Goal: Entertainment & Leisure: Consume media (video, audio)

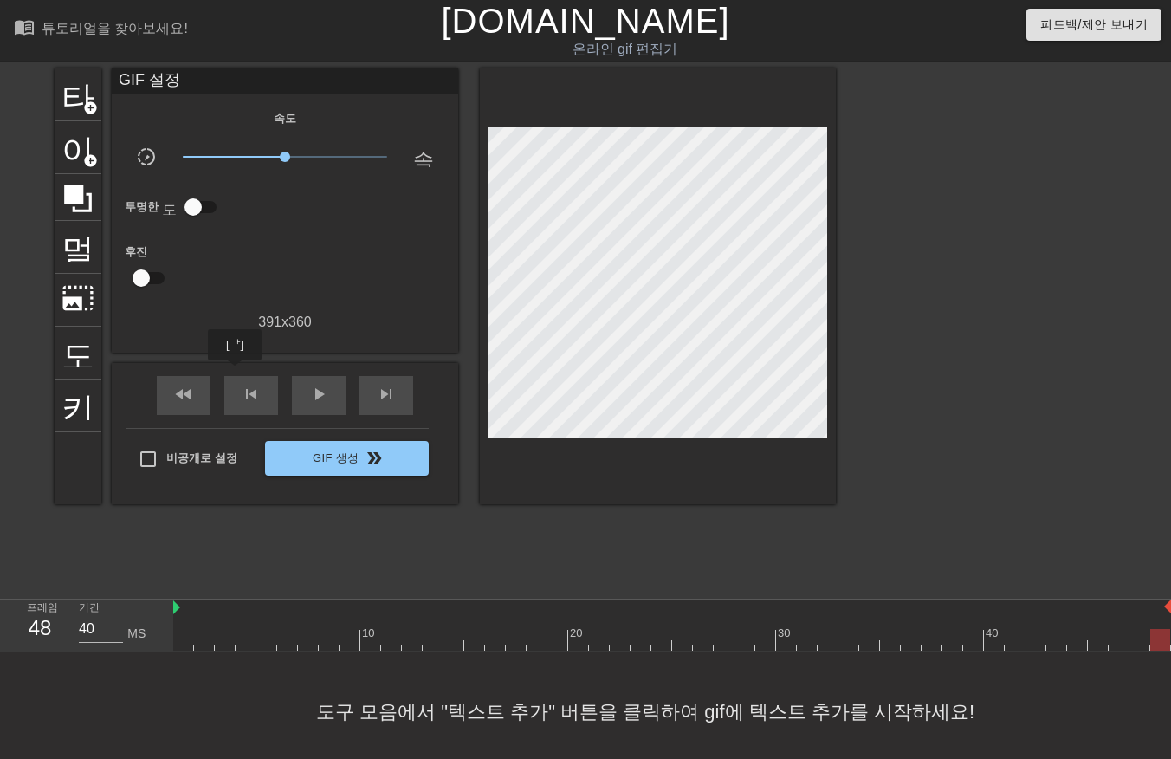
scroll to position [27, 13]
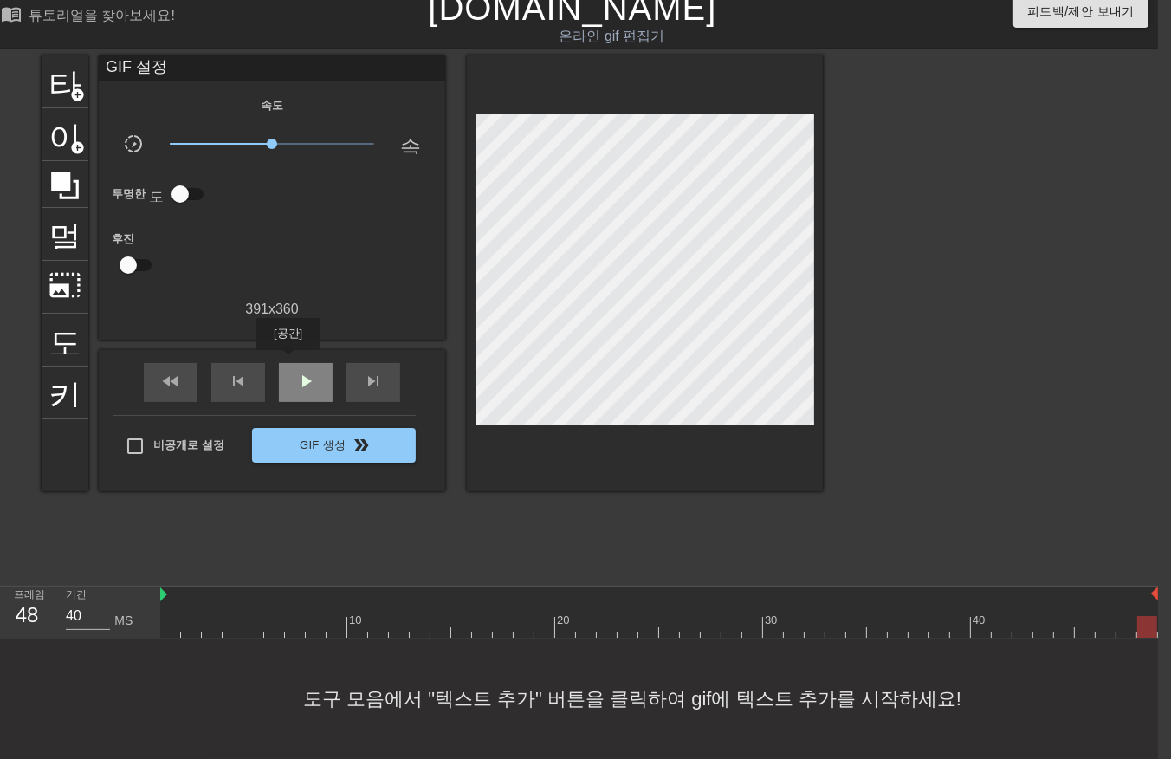
click at [289, 363] on div "play_arrow" at bounding box center [306, 382] width 54 height 39
drag, startPoint x: 289, startPoint y: 361, endPoint x: 280, endPoint y: 367, distance: 10.6
click at [289, 363] on div "일시 중지" at bounding box center [306, 382] width 54 height 39
click at [170, 616] on div at bounding box center [659, 627] width 998 height 22
click at [186, 616] on div at bounding box center [659, 627] width 998 height 22
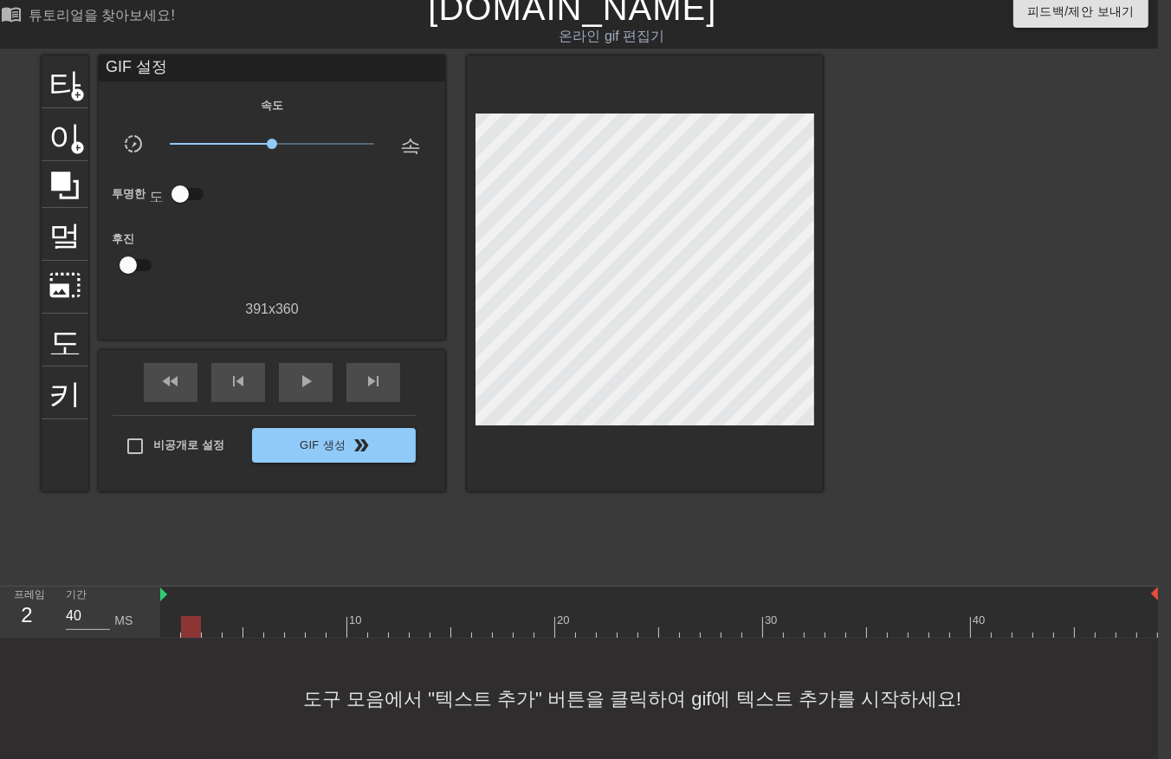
click at [211, 616] on div at bounding box center [659, 627] width 998 height 22
click at [645, 616] on div at bounding box center [659, 627] width 998 height 22
click at [592, 616] on div at bounding box center [659, 627] width 998 height 22
drag, startPoint x: 537, startPoint y: 593, endPoint x: 482, endPoint y: 596, distance: 55.6
click at [530, 604] on div "10 20 30 40" at bounding box center [659, 618] width 998 height 28
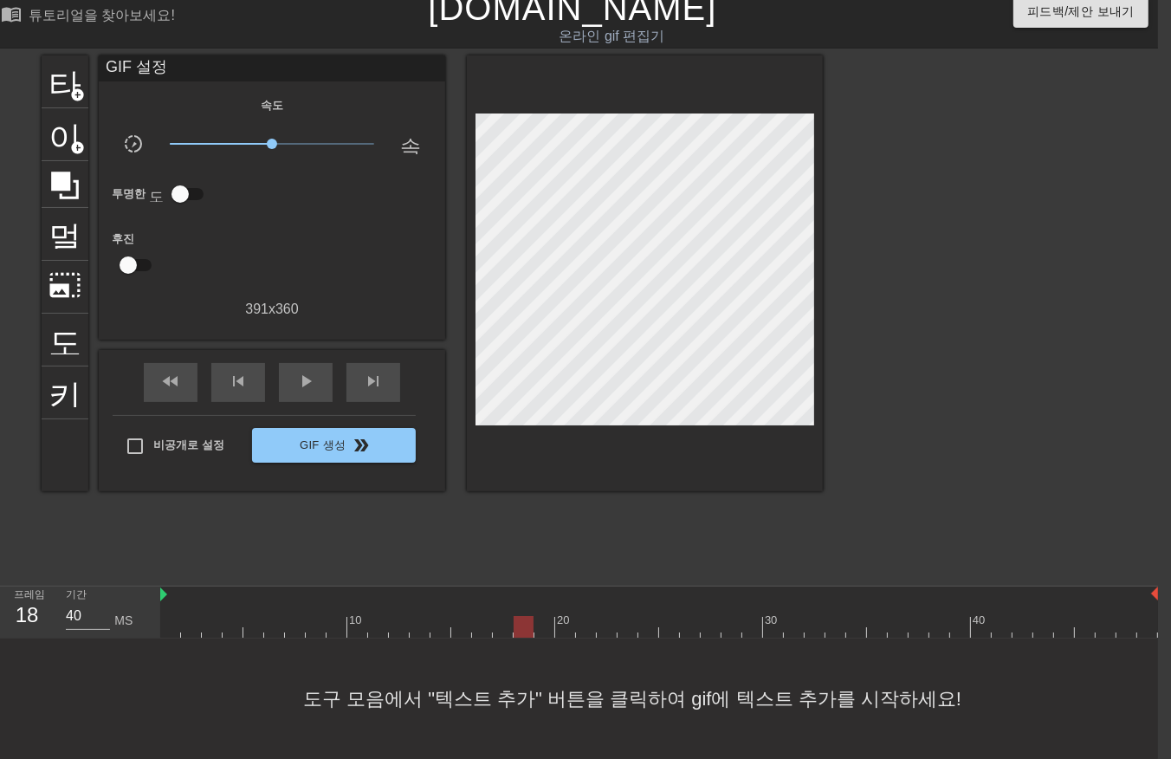
drag, startPoint x: 481, startPoint y: 596, endPoint x: 465, endPoint y: 602, distance: 16.7
click at [470, 602] on div "10 20 30 40" at bounding box center [659, 612] width 998 height 51
drag, startPoint x: 443, startPoint y: 601, endPoint x: 428, endPoint y: 602, distance: 14.8
click at [436, 616] on div at bounding box center [659, 627] width 998 height 22
drag, startPoint x: 400, startPoint y: 603, endPoint x: 369, endPoint y: 601, distance: 31.2
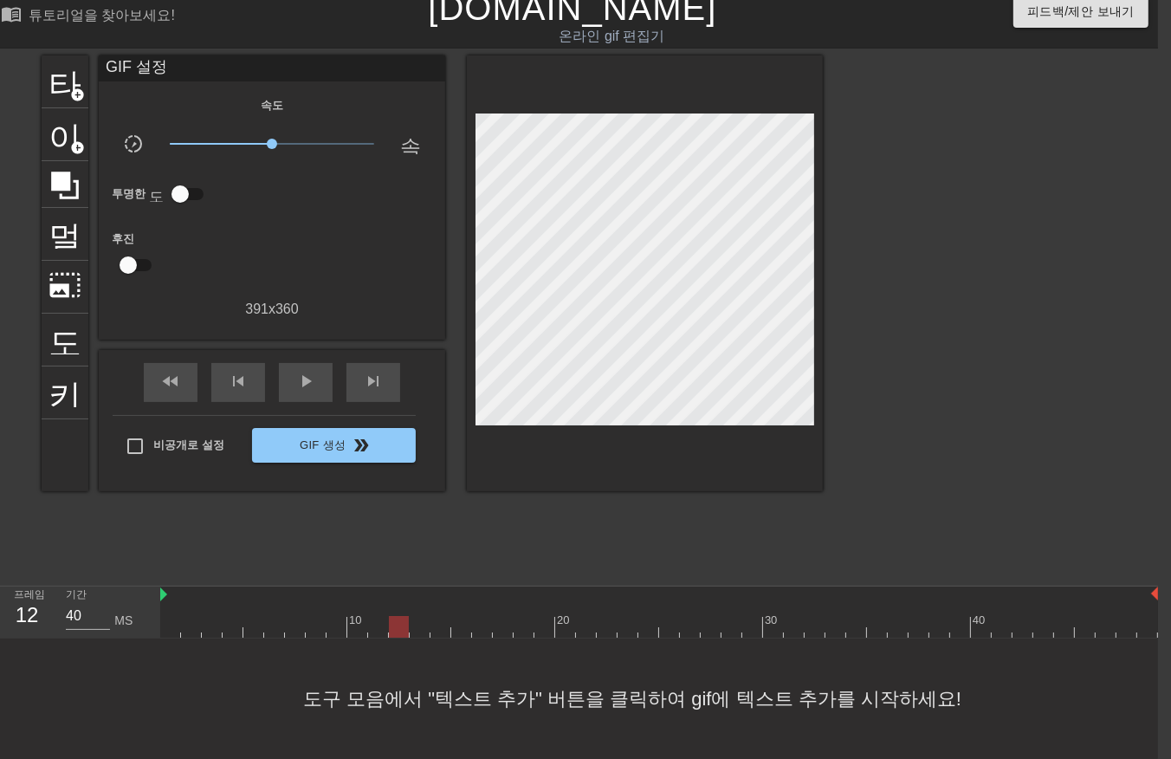
click at [386, 616] on div at bounding box center [659, 627] width 998 height 22
click at [340, 616] on div at bounding box center [659, 627] width 998 height 22
click at [321, 616] on div at bounding box center [659, 627] width 998 height 22
drag, startPoint x: 349, startPoint y: 600, endPoint x: 379, endPoint y: 600, distance: 30.3
click at [368, 601] on div "10 20 30 40" at bounding box center [659, 612] width 998 height 51
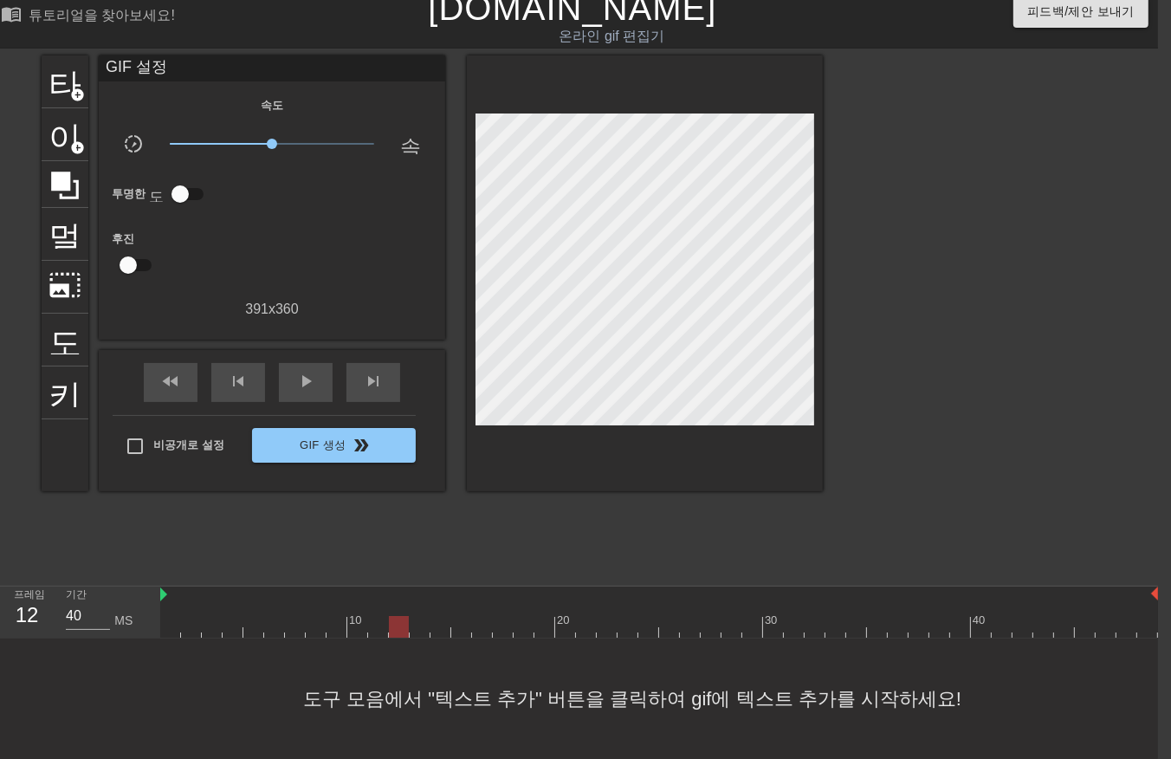
drag, startPoint x: 399, startPoint y: 601, endPoint x: 446, endPoint y: 603, distance: 46.8
click at [442, 603] on div "10 20 30 40" at bounding box center [659, 612] width 998 height 51
drag, startPoint x: 466, startPoint y: 610, endPoint x: 501, endPoint y: 613, distance: 34.8
click at [496, 617] on div at bounding box center [659, 627] width 998 height 22
drag, startPoint x: 522, startPoint y: 619, endPoint x: 568, endPoint y: 609, distance: 47.9
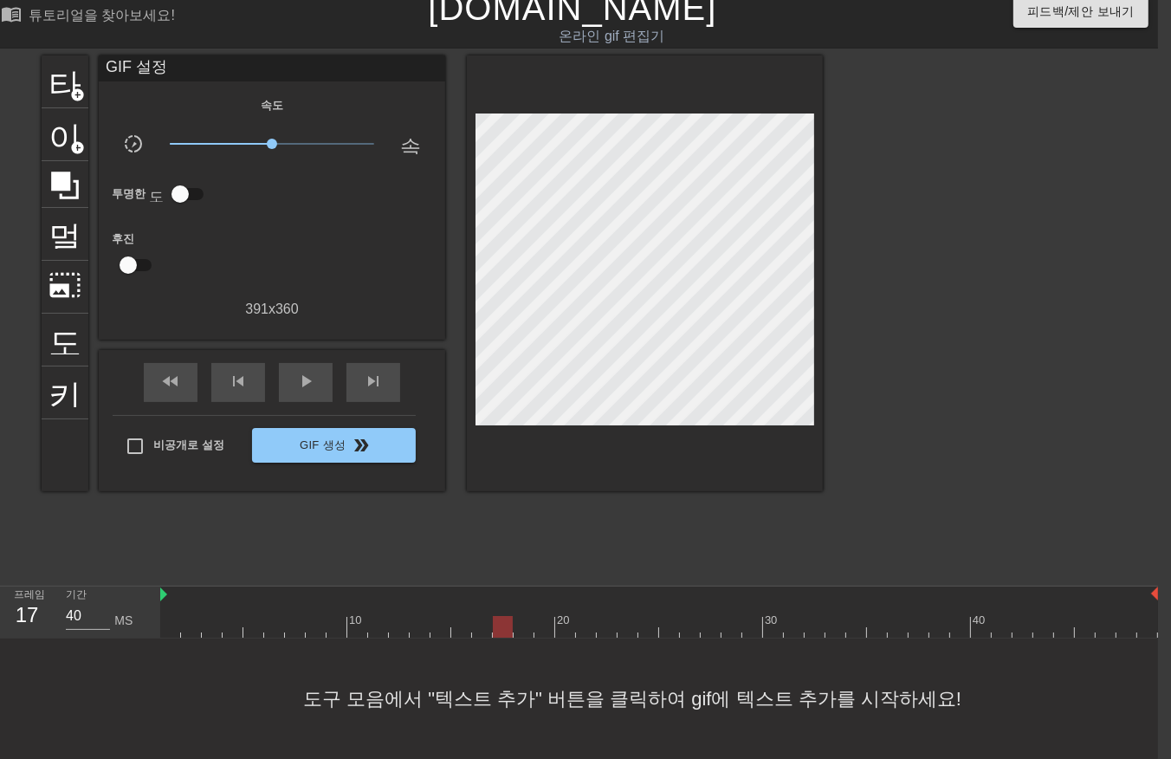
click at [561, 616] on div at bounding box center [659, 627] width 998 height 22
drag, startPoint x: 586, startPoint y: 622, endPoint x: 615, endPoint y: 616, distance: 30.1
click at [609, 618] on div at bounding box center [659, 627] width 998 height 22
drag, startPoint x: 630, startPoint y: 624, endPoint x: 658, endPoint y: 612, distance: 31.1
click at [648, 617] on div at bounding box center [659, 627] width 998 height 22
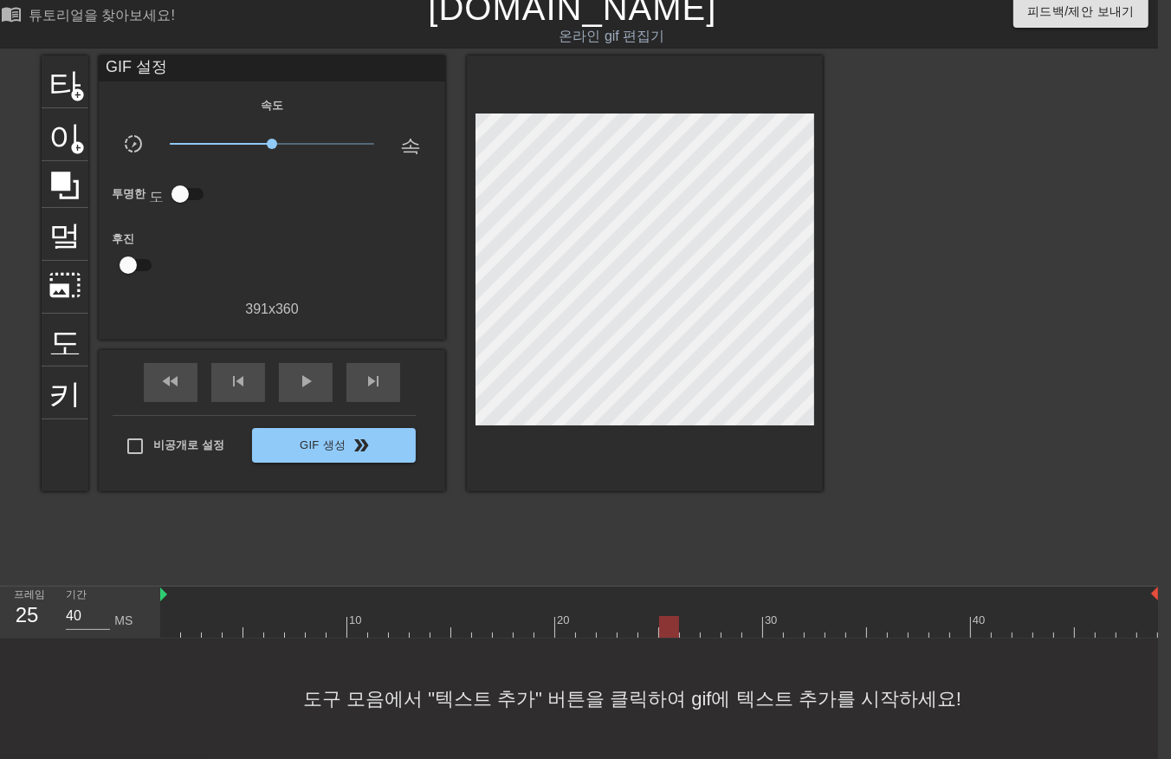
drag, startPoint x: 673, startPoint y: 619, endPoint x: 697, endPoint y: 609, distance: 26.1
click at [689, 616] on div at bounding box center [659, 627] width 998 height 22
drag, startPoint x: 709, startPoint y: 618, endPoint x: 741, endPoint y: 607, distance: 33.7
click at [728, 616] on div at bounding box center [659, 627] width 998 height 22
drag, startPoint x: 741, startPoint y: 607, endPoint x: 776, endPoint y: 602, distance: 35.9
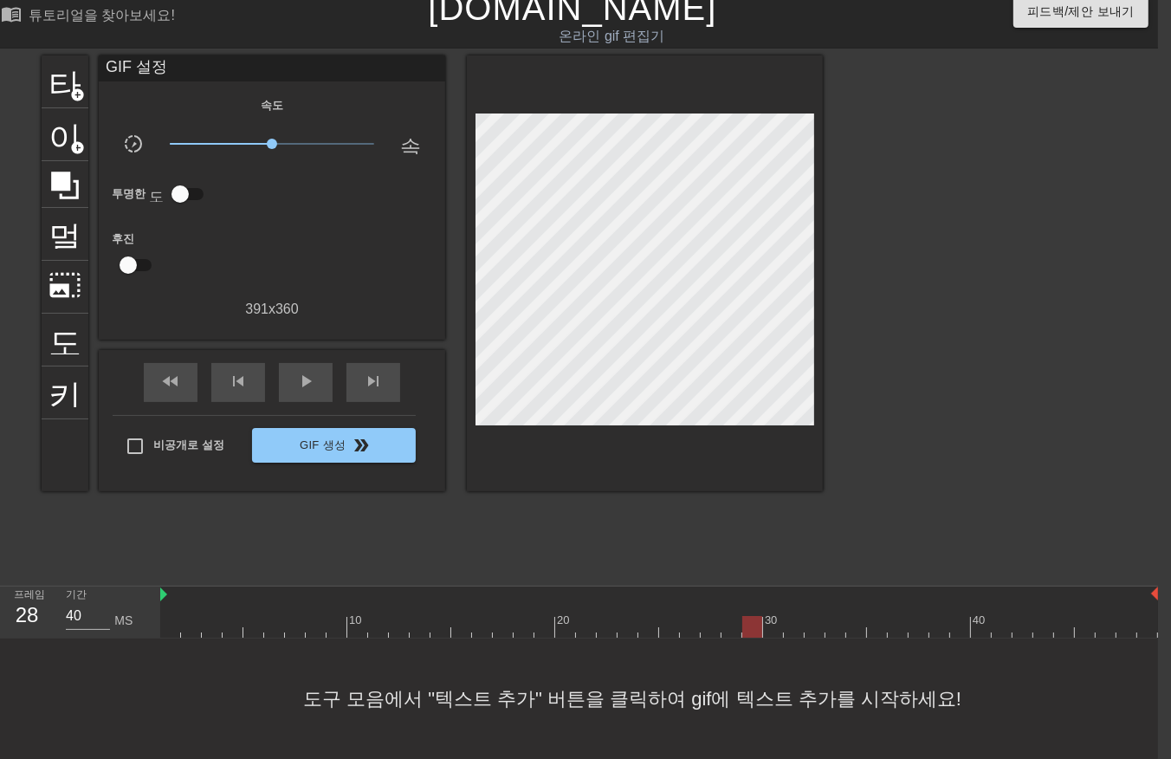
click at [762, 616] on div at bounding box center [753, 627] width 20 height 22
drag, startPoint x: 776, startPoint y: 602, endPoint x: 807, endPoint y: 598, distance: 30.6
click at [802, 600] on div "10 20 30 40" at bounding box center [659, 612] width 998 height 51
drag, startPoint x: 827, startPoint y: 603, endPoint x: 852, endPoint y: 594, distance: 26.6
click at [846, 604] on div "10 20 30 40" at bounding box center [659, 618] width 998 height 28
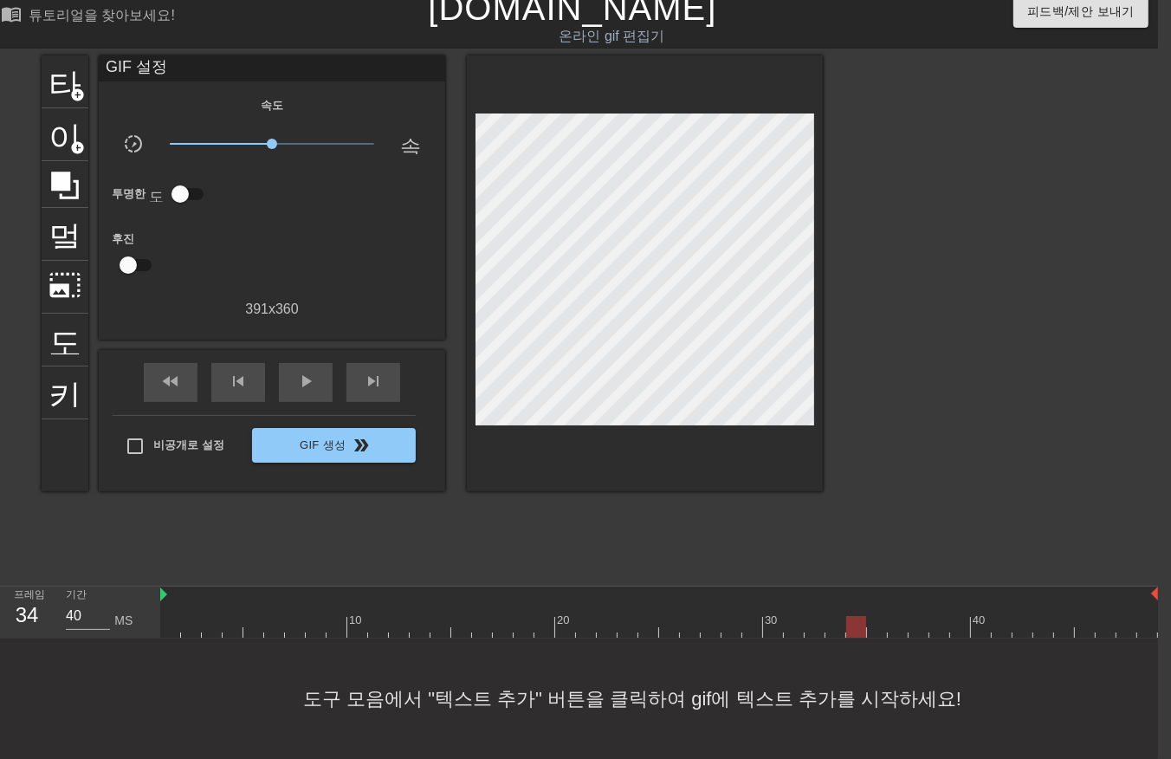
drag, startPoint x: 871, startPoint y: 607, endPoint x: 890, endPoint y: 596, distance: 21.7
click at [885, 604] on div "10 20 30 40" at bounding box center [659, 618] width 998 height 28
drag, startPoint x: 912, startPoint y: 603, endPoint x: 934, endPoint y: 593, distance: 24.0
click at [925, 604] on div "10 20 30 40" at bounding box center [659, 618] width 998 height 28
drag, startPoint x: 934, startPoint y: 593, endPoint x: 980, endPoint y: 595, distance: 46.0
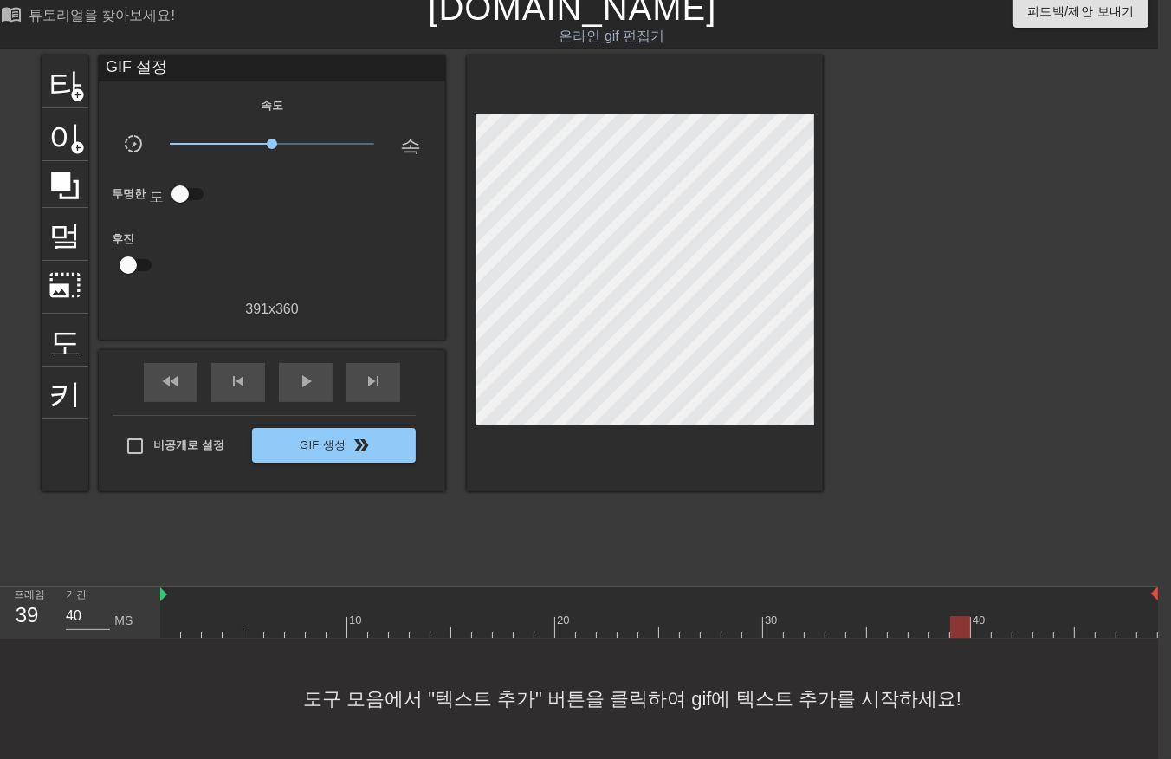
click at [966, 604] on div "10 20 30 40" at bounding box center [659, 618] width 998 height 28
drag, startPoint x: 980, startPoint y: 595, endPoint x: 1022, endPoint y: 598, distance: 42.5
click at [1012, 604] on div "10 20 30 40" at bounding box center [659, 618] width 998 height 28
drag, startPoint x: 1022, startPoint y: 598, endPoint x: 1059, endPoint y: 607, distance: 37.4
click at [1049, 603] on div "10 20 30 40" at bounding box center [659, 612] width 998 height 51
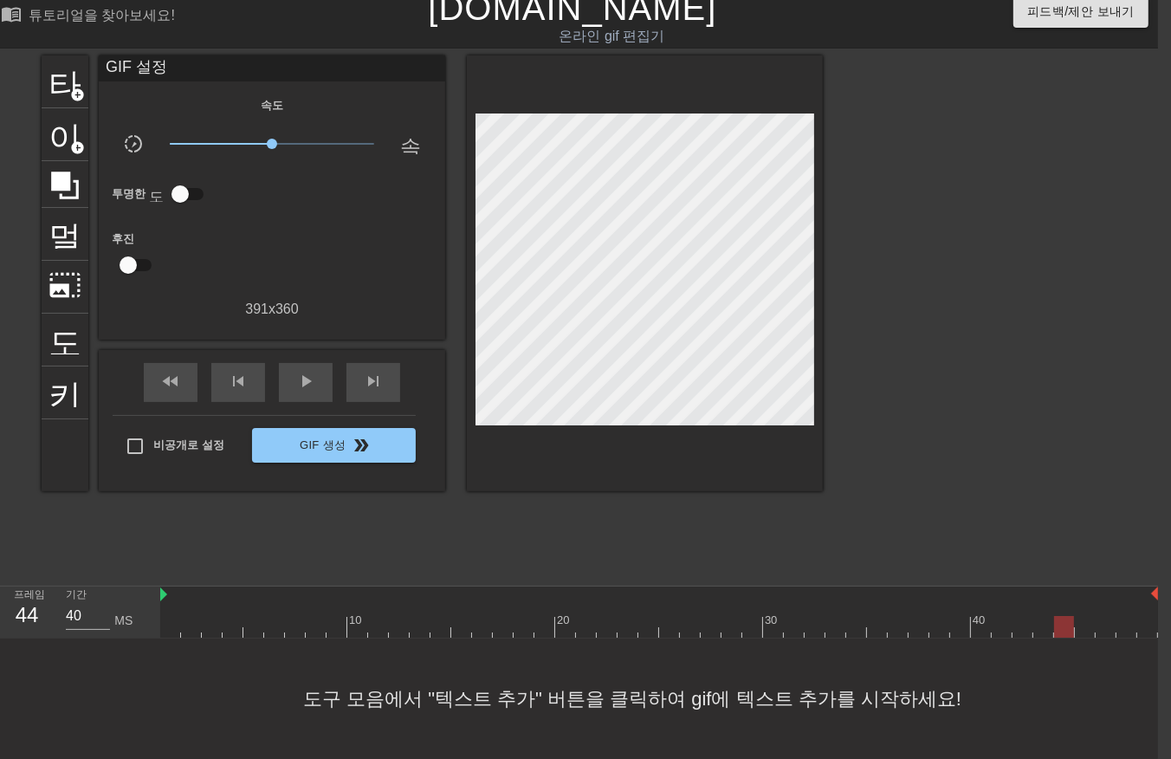
drag, startPoint x: 1059, startPoint y: 607, endPoint x: 1081, endPoint y: 608, distance: 22.6
click at [1079, 616] on div at bounding box center [659, 627] width 998 height 22
drag, startPoint x: 1087, startPoint y: 611, endPoint x: 1097, endPoint y: 615, distance: 11.3
click at [1095, 616] on div at bounding box center [1085, 627] width 20 height 22
drag, startPoint x: 1110, startPoint y: 626, endPoint x: 1121, endPoint y: 624, distance: 11.4
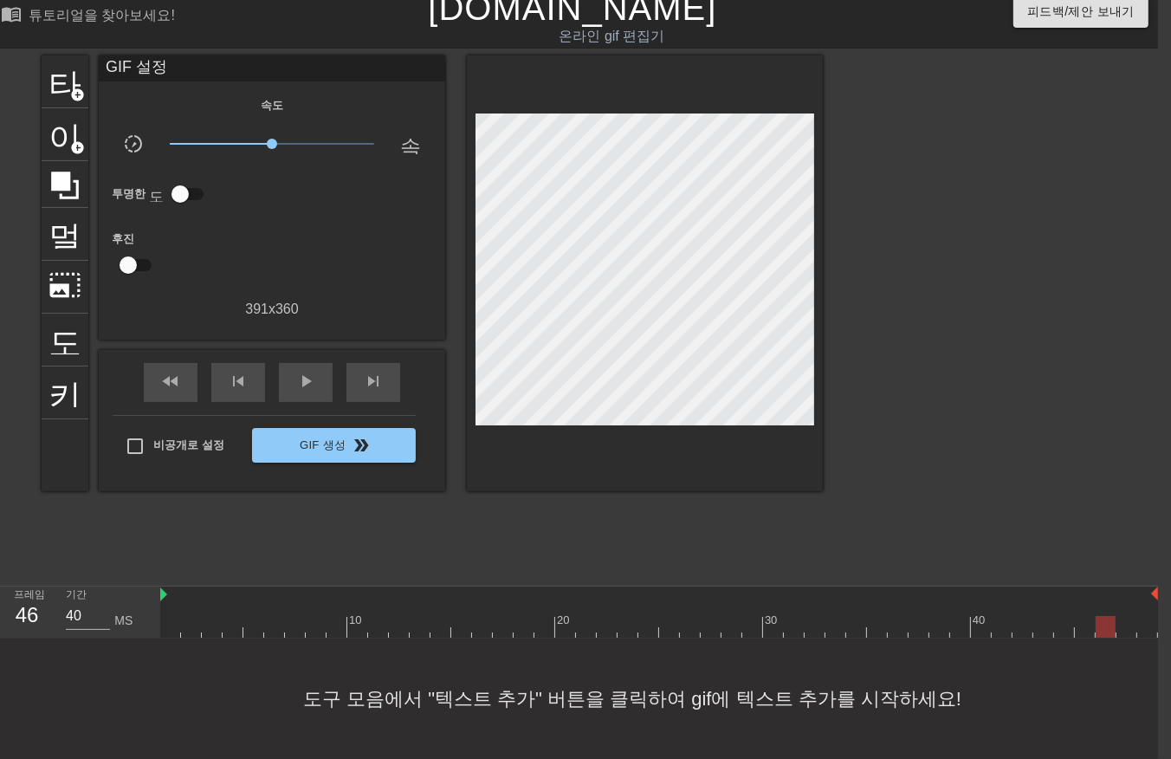
click at [1121, 624] on div "10 20 30 40" at bounding box center [659, 613] width 998 height 52
drag, startPoint x: 1133, startPoint y: 613, endPoint x: 1124, endPoint y: 616, distance: 9.9
click at [1137, 616] on div at bounding box center [1127, 627] width 20 height 22
click at [169, 616] on div at bounding box center [659, 627] width 998 height 22
drag, startPoint x: 189, startPoint y: 610, endPoint x: 199, endPoint y: 611, distance: 10.4
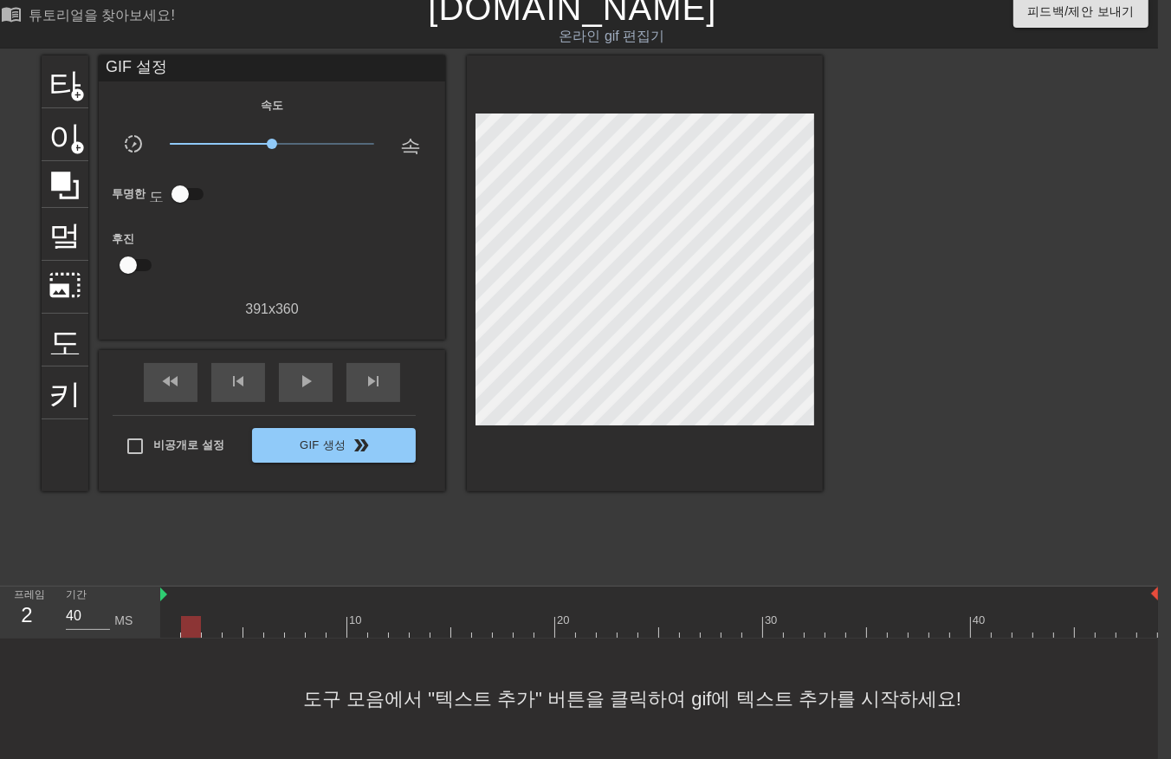
click at [193, 616] on div at bounding box center [659, 627] width 998 height 22
click at [211, 616] on div at bounding box center [659, 627] width 998 height 22
drag, startPoint x: 229, startPoint y: 613, endPoint x: 251, endPoint y: 624, distance: 25.2
click at [230, 616] on div at bounding box center [659, 627] width 998 height 22
drag, startPoint x: 253, startPoint y: 613, endPoint x: 264, endPoint y: 613, distance: 11.3
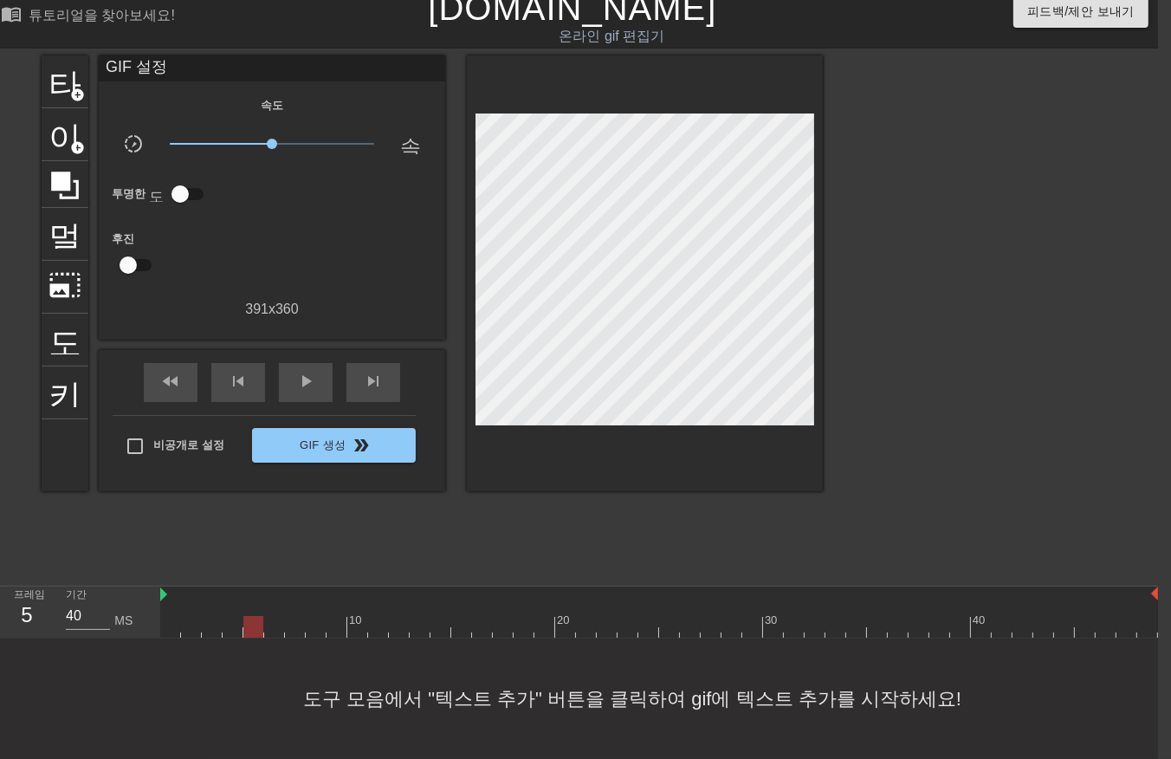
click at [256, 617] on div at bounding box center [659, 627] width 998 height 22
drag, startPoint x: 269, startPoint y: 608, endPoint x: 280, endPoint y: 617, distance: 13.5
click at [276, 619] on div at bounding box center [659, 627] width 998 height 22
click at [295, 616] on div at bounding box center [659, 627] width 998 height 22
click at [317, 616] on div at bounding box center [659, 627] width 998 height 22
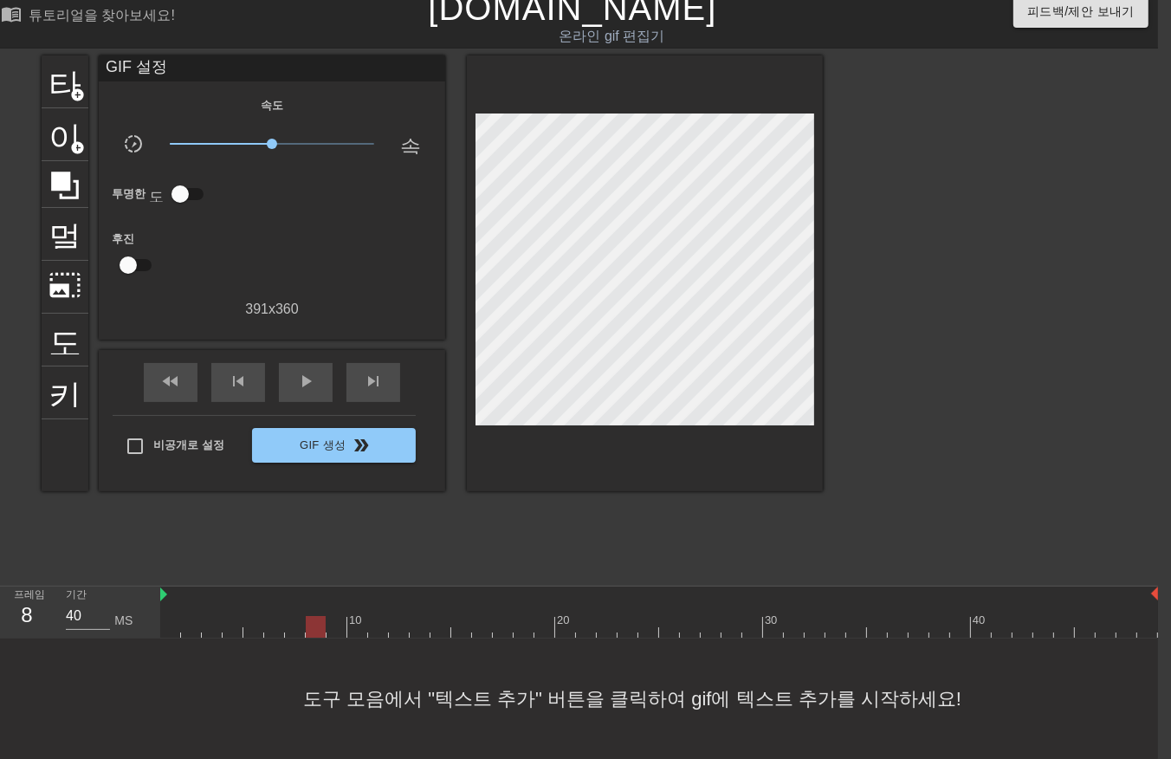
drag, startPoint x: 327, startPoint y: 613, endPoint x: 335, endPoint y: 615, distance: 9.0
click at [329, 616] on div at bounding box center [659, 627] width 998 height 22
click at [355, 616] on div at bounding box center [659, 627] width 998 height 22
click at [378, 616] on div at bounding box center [659, 627] width 998 height 22
drag
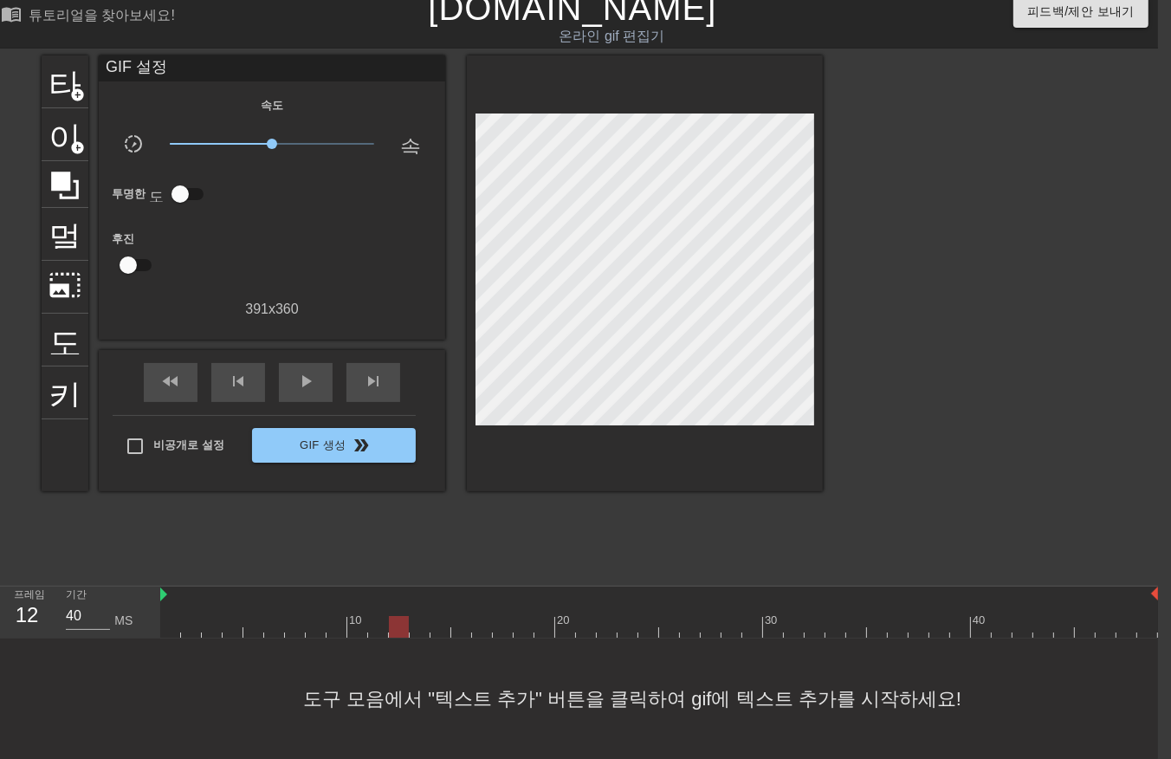
click at [396, 616] on div at bounding box center [659, 627] width 998 height 22
click at [421, 616] on div at bounding box center [659, 627] width 998 height 22
click at [435, 616] on div at bounding box center [659, 627] width 998 height 22
click at [462, 619] on div at bounding box center [659, 627] width 998 height 22
click at [479, 616] on div at bounding box center [659, 627] width 998 height 22
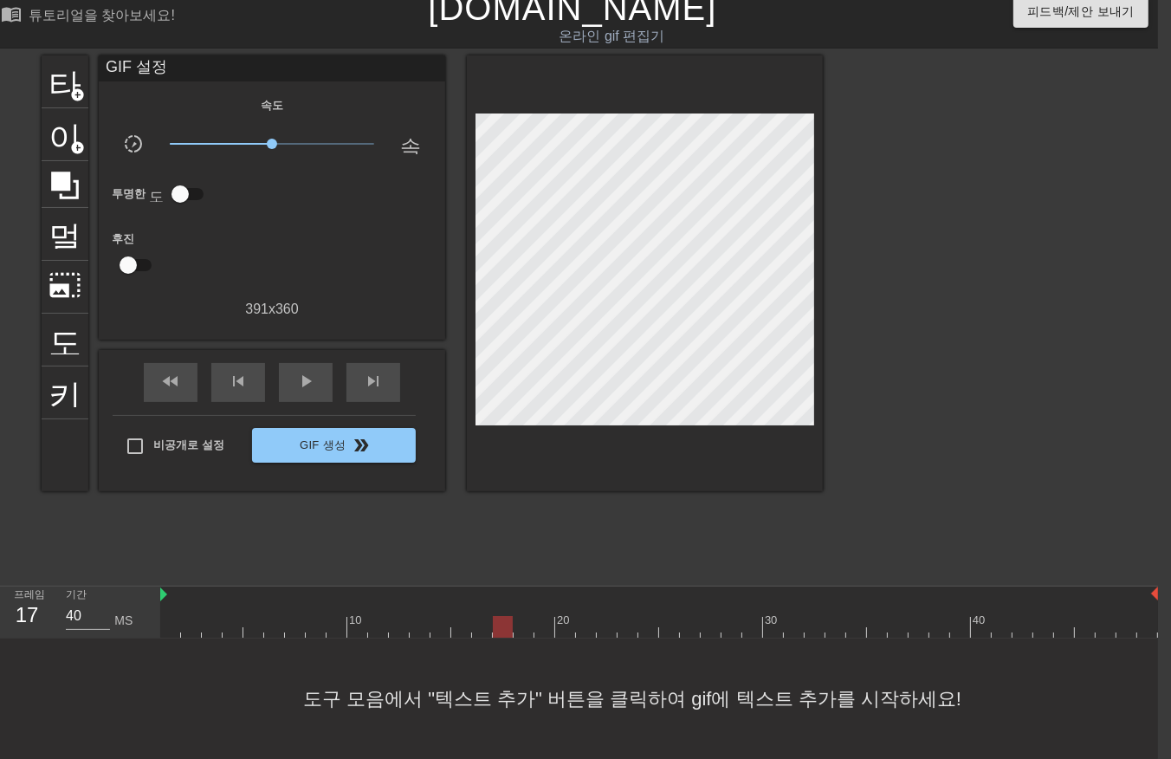
click at [504, 616] on div at bounding box center [659, 627] width 998 height 22
click at [525, 616] on div at bounding box center [659, 627] width 998 height 22
click at [542, 616] on div at bounding box center [659, 627] width 998 height 22
click at [573, 619] on div at bounding box center [659, 627] width 998 height 22
click at [590, 616] on div at bounding box center [659, 627] width 998 height 22
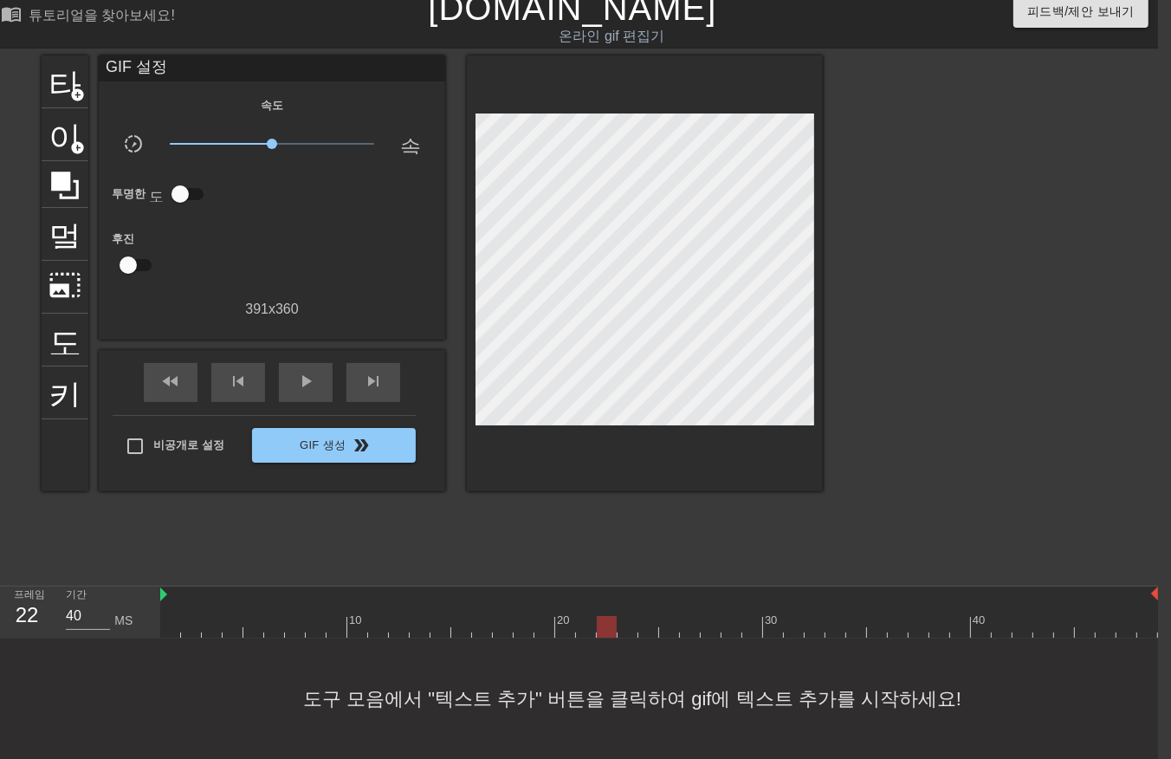
click at [615, 622] on div at bounding box center [659, 627] width 998 height 22
click at [635, 616] on div at bounding box center [659, 627] width 998 height 22
click at [652, 617] on div at bounding box center [659, 627] width 998 height 22
click at [676, 619] on div at bounding box center [659, 627] width 998 height 22
click at [697, 617] on div at bounding box center [659, 627] width 998 height 22
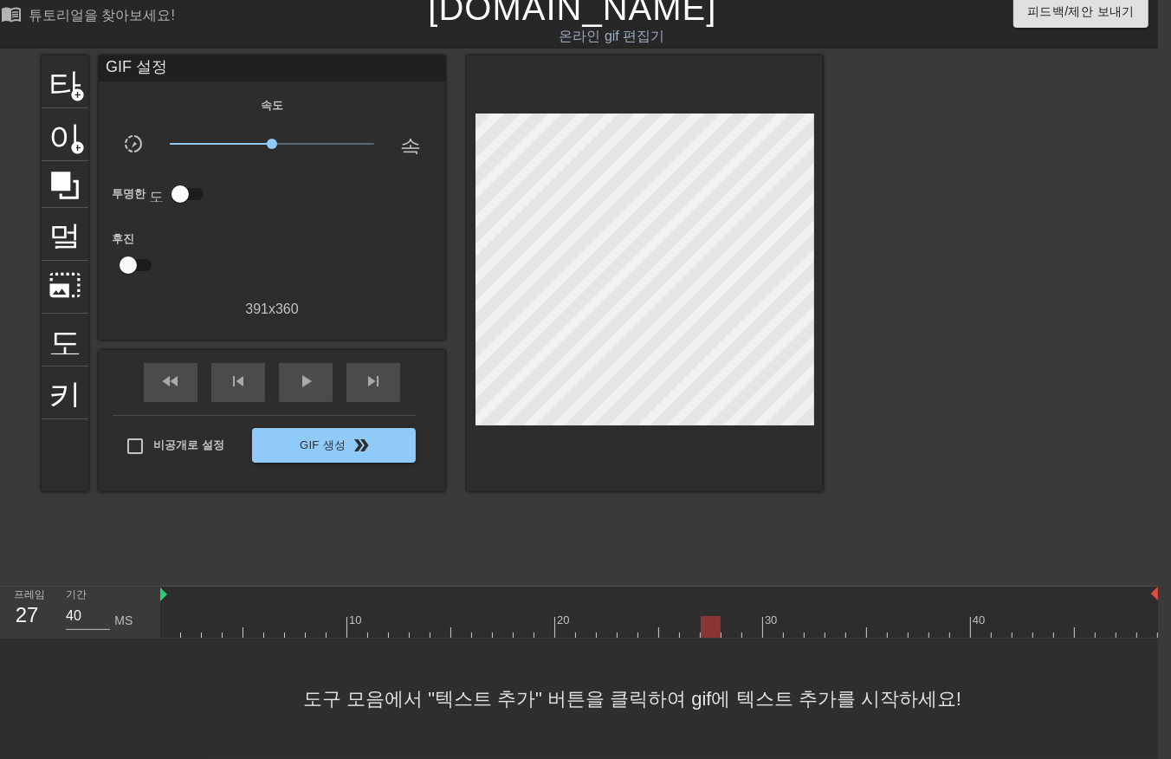
click at [710, 617] on div at bounding box center [659, 627] width 998 height 22
click at [731, 616] on div at bounding box center [659, 627] width 998 height 22
click at [749, 616] on div at bounding box center [659, 627] width 998 height 22
click at [775, 617] on div at bounding box center [659, 627] width 998 height 22
click at [794, 616] on div at bounding box center [659, 627] width 998 height 22
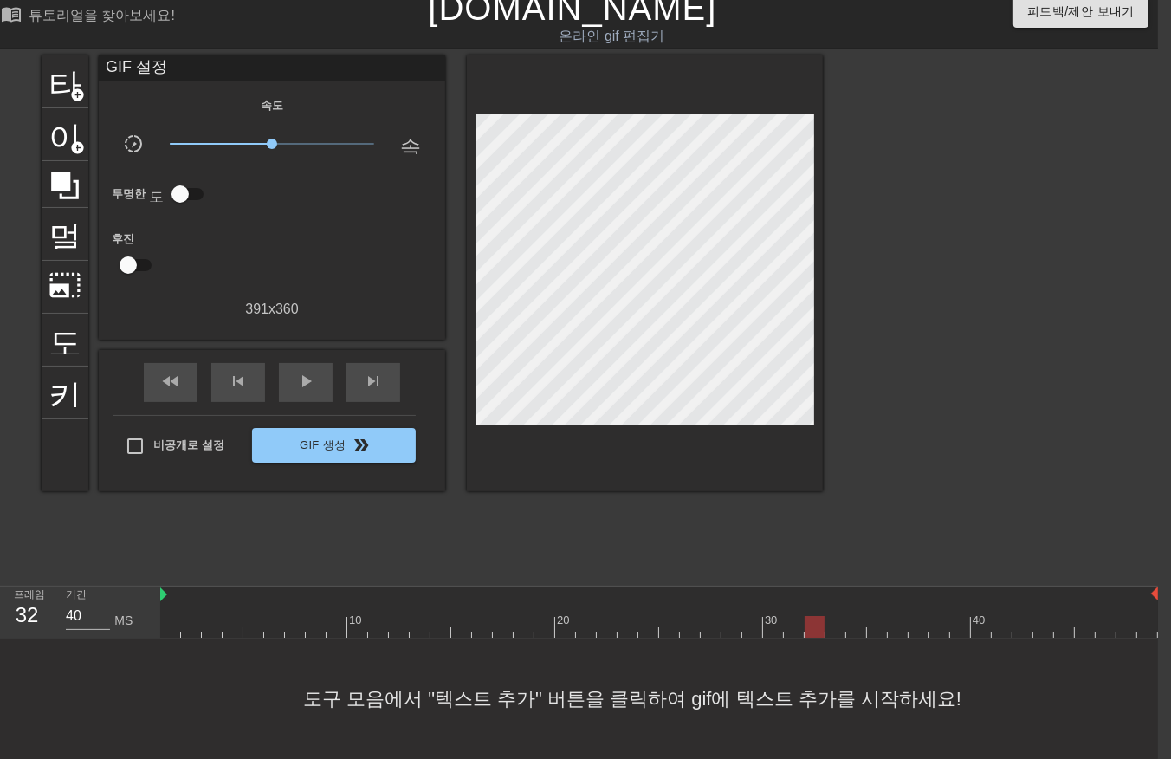
click at [808, 616] on div at bounding box center [659, 627] width 998 height 22
click at [830, 616] on div at bounding box center [659, 627] width 998 height 22
click at [853, 616] on div at bounding box center [659, 627] width 998 height 22
click at [877, 616] on div at bounding box center [659, 627] width 998 height 22
click at [894, 616] on div at bounding box center [659, 627] width 998 height 22
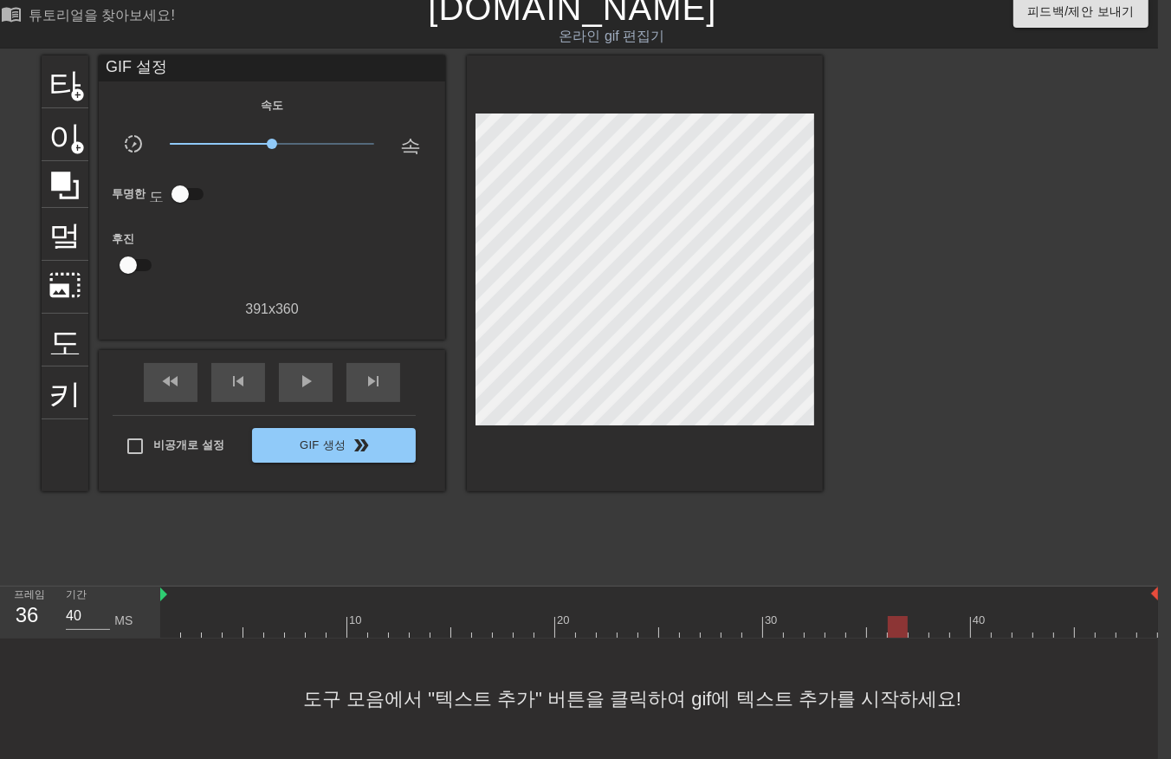
click at [921, 616] on div at bounding box center [659, 627] width 998 height 22
click at [934, 616] on div at bounding box center [659, 627] width 998 height 22
click at [954, 616] on div at bounding box center [659, 627] width 998 height 22
click at [983, 616] on div at bounding box center [659, 627] width 998 height 22
click at [1001, 616] on div at bounding box center [659, 627] width 998 height 22
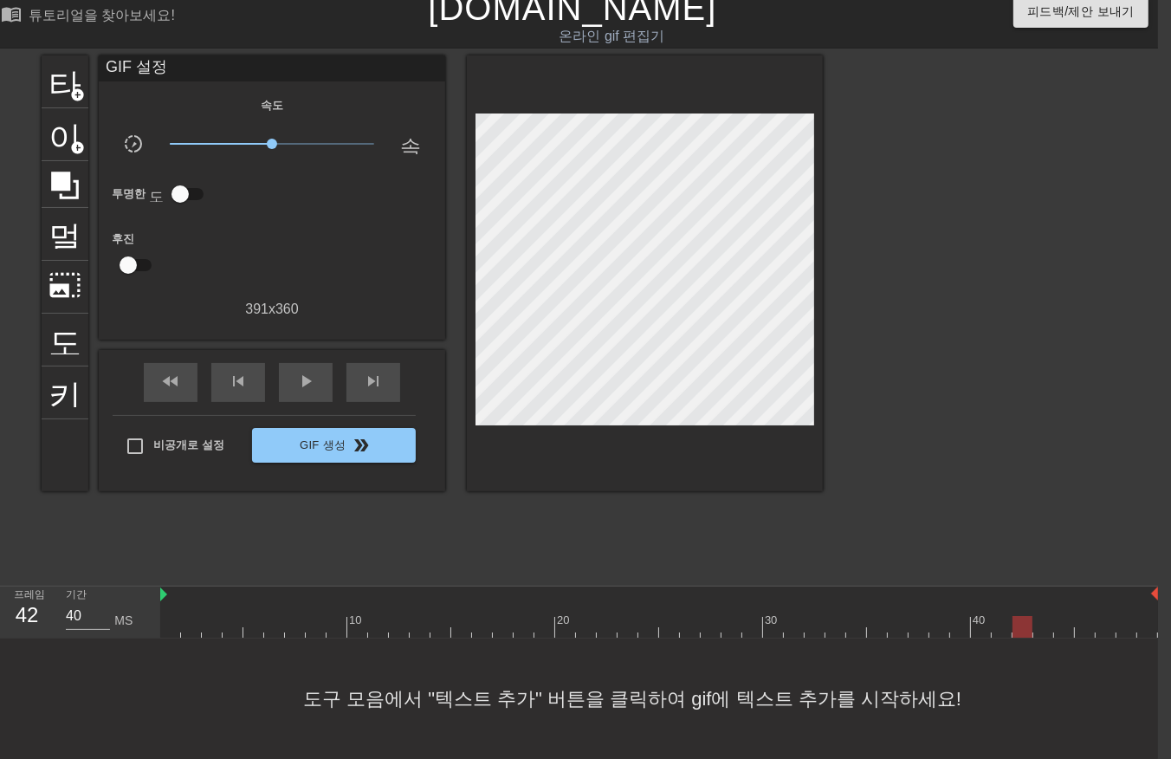
click at [1020, 616] on div at bounding box center [659, 627] width 998 height 22
click at [1041, 616] on div at bounding box center [659, 627] width 998 height 22
click at [1059, 616] on div at bounding box center [659, 627] width 998 height 22
click at [1087, 616] on div at bounding box center [659, 627] width 998 height 22
click at [1104, 616] on div at bounding box center [659, 627] width 998 height 22
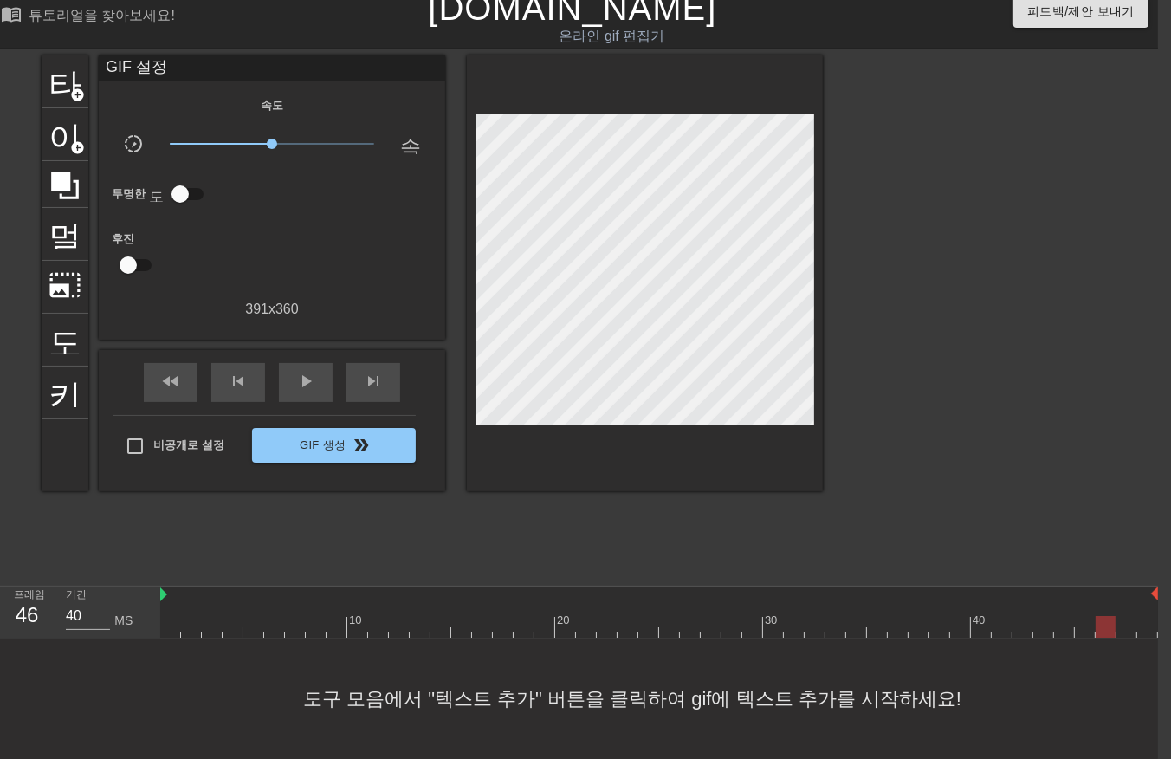
click at [1120, 616] on div at bounding box center [659, 627] width 998 height 22
click at [1144, 609] on div "10 20 30 40" at bounding box center [659, 612] width 998 height 51
